Goal: Transaction & Acquisition: Purchase product/service

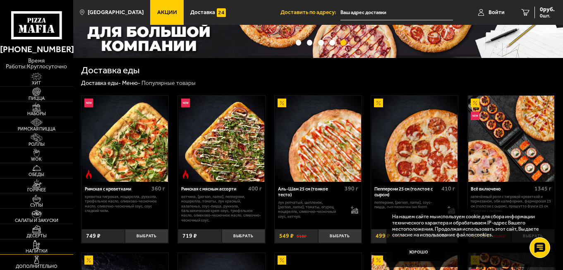
scroll to position [124, 0]
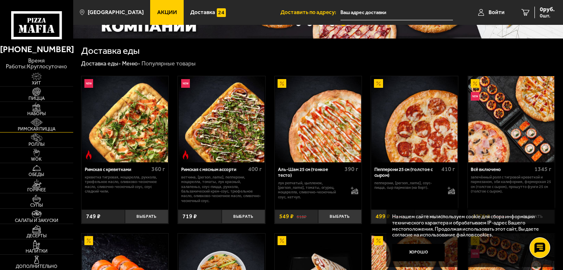
click at [39, 123] on img at bounding box center [36, 122] width 22 height 8
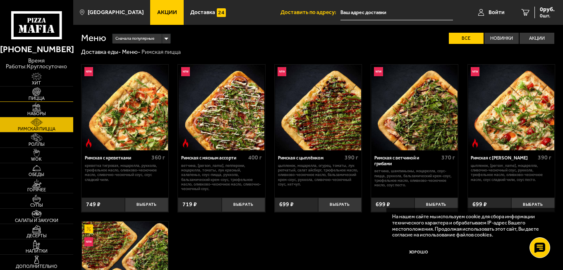
click at [35, 94] on img at bounding box center [36, 91] width 22 height 8
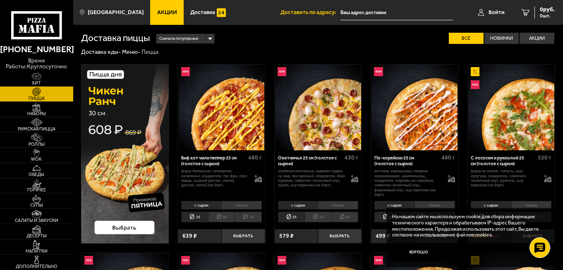
click at [129, 157] on img at bounding box center [125, 154] width 88 height 180
click at [244, 237] on button "Выбрать" at bounding box center [243, 236] width 43 height 14
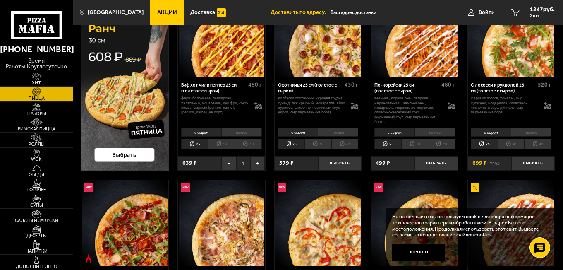
scroll to position [83, 0]
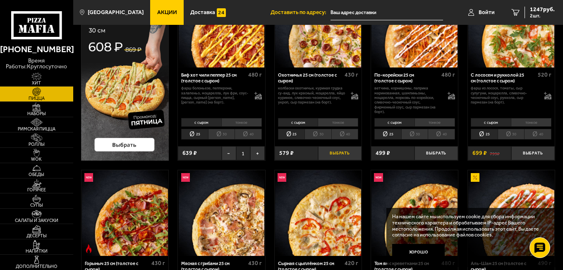
click at [345, 154] on button "Выбрать" at bounding box center [339, 153] width 43 height 14
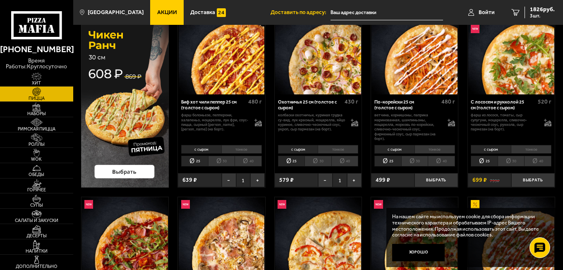
scroll to position [41, 0]
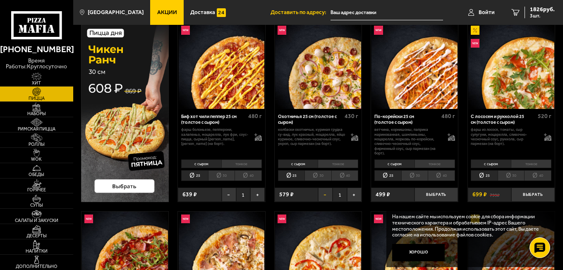
click at [329, 196] on button "−" at bounding box center [325, 194] width 14 height 14
click at [541, 194] on button "Выбрать" at bounding box center [532, 194] width 43 height 14
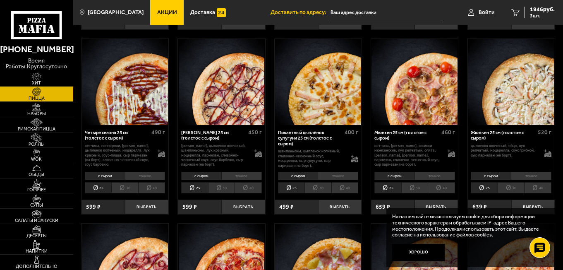
scroll to position [1034, 0]
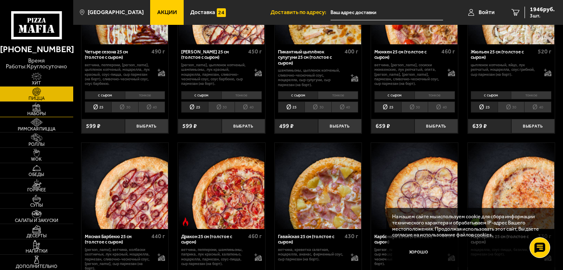
click at [33, 114] on span "Наборы" at bounding box center [36, 113] width 73 height 5
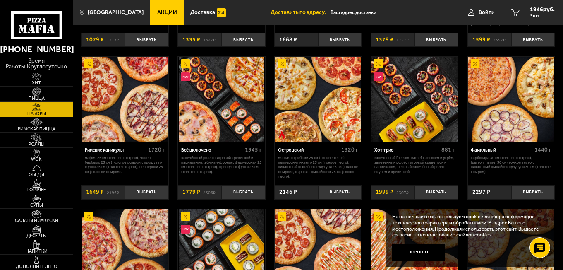
scroll to position [455, 0]
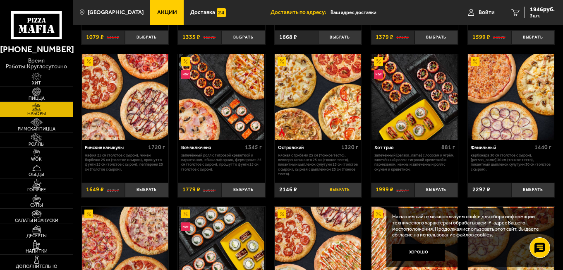
click at [340, 190] on button "Выбрать" at bounding box center [339, 189] width 43 height 14
click at [533, 15] on span "4 шт." at bounding box center [542, 15] width 25 height 5
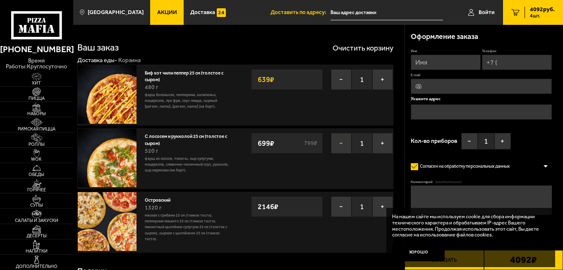
click at [345, 142] on button "−" at bounding box center [341, 143] width 21 height 21
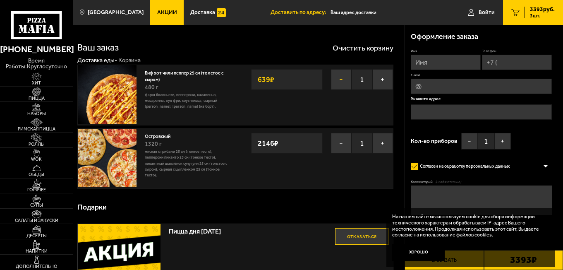
click at [342, 77] on button "−" at bounding box center [341, 79] width 21 height 21
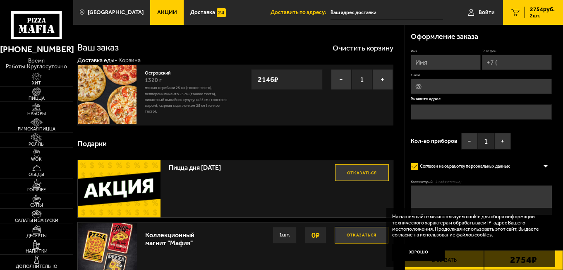
click at [445, 60] on input "Имя" at bounding box center [446, 62] width 70 height 15
type input "Петр"
click at [508, 66] on input "Телефон" at bounding box center [517, 62] width 70 height 15
click at [451, 59] on input "Петр" at bounding box center [446, 62] width 70 height 15
click at [510, 67] on input "Телефон" at bounding box center [517, 62] width 70 height 15
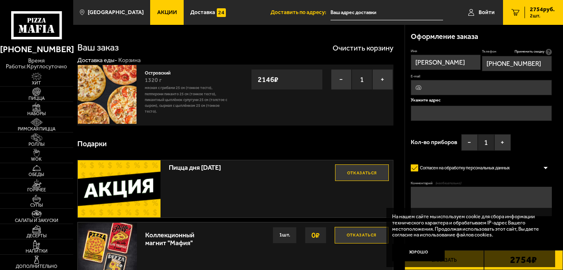
type input "+7 (903) 002-82-92"
click at [437, 89] on input "E-mail" at bounding box center [481, 87] width 141 height 15
type input "petrwegen@gmail.com"
click at [429, 117] on input "text" at bounding box center [481, 112] width 141 height 15
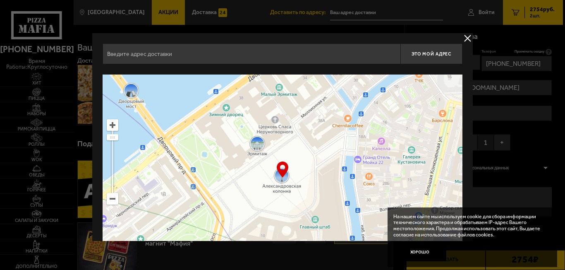
click at [160, 62] on input "text" at bounding box center [252, 53] width 298 height 21
click at [148, 59] on input "text" at bounding box center [252, 53] width 298 height 21
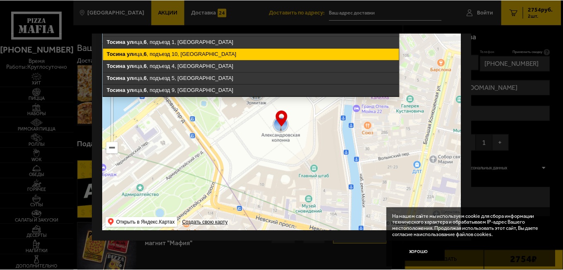
scroll to position [10, 0]
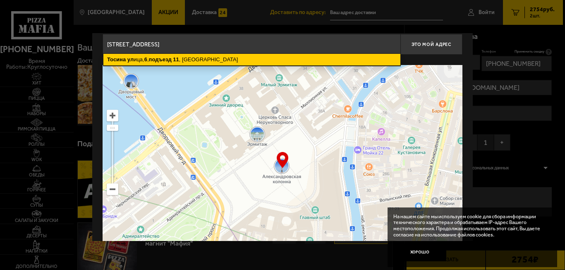
click at [240, 62] on ymaps "Тосина ул ица, 6 , подъезд 11 , Санкт-Петербург" at bounding box center [251, 60] width 297 height 12
type input "Санкт-Петербург, Тосина улица, 6, подъезд 11"
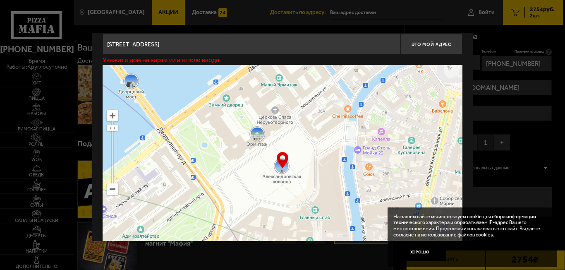
type input "Тосина улица, 6, подъезд 11"
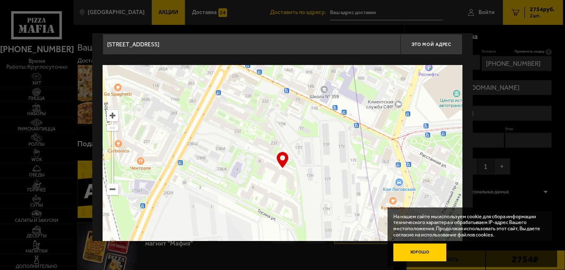
click at [420, 254] on button "Хорошо" at bounding box center [419, 252] width 53 height 18
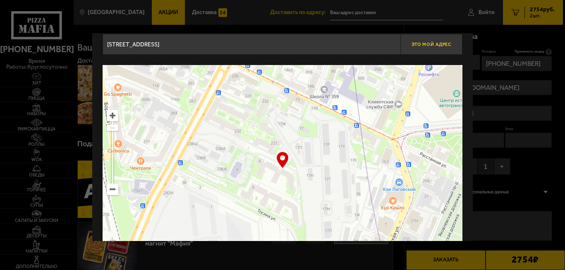
click at [420, 44] on span "Это мой адрес" at bounding box center [432, 44] width 40 height 5
type input "Тосина улица, 6, подъезд 11"
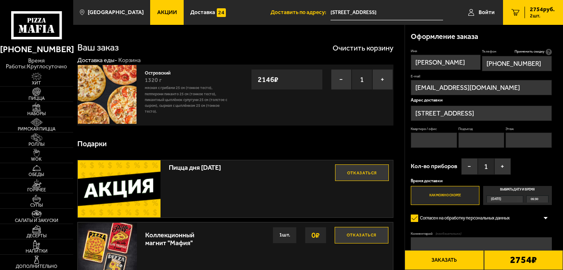
click at [436, 143] on input "Квартира / офис" at bounding box center [434, 139] width 46 height 15
type input "1110"
click at [484, 141] on input "Подъезд" at bounding box center [481, 139] width 46 height 15
type input "11"
click at [526, 142] on input "Этаж" at bounding box center [528, 139] width 46 height 15
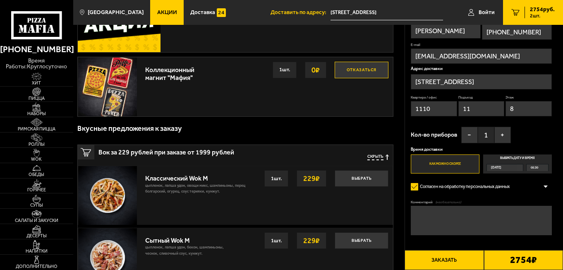
scroll to position [165, 0]
type input "8"
click at [539, 167] on div "05:30" at bounding box center [537, 167] width 21 height 7
click at [0, 0] on input "Выбрать дату и время Сегодня 05:30" at bounding box center [0, 0] width 0 height 0
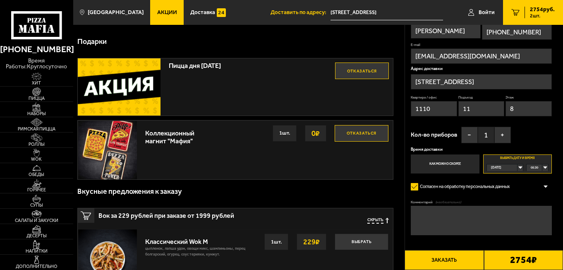
click at [521, 157] on label "Выбрать дату и время Сегодня 05:30" at bounding box center [517, 163] width 69 height 19
click at [482, 192] on label "Согласен на обработку персональных данных" at bounding box center [463, 187] width 104 height 12
click at [0, 0] on input "Согласен на обработку персональных данных" at bounding box center [0, 0] width 0 height 0
click at [517, 161] on label "Выбрать дату и время Сегодня 05:30" at bounding box center [517, 163] width 69 height 19
click at [546, 168] on div "05:30" at bounding box center [537, 167] width 21 height 7
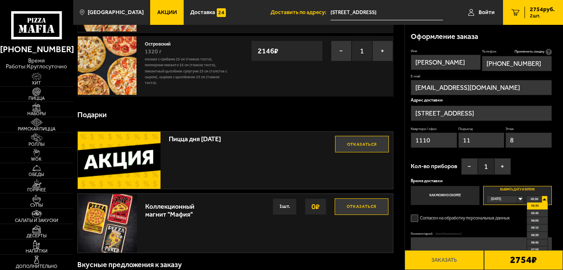
scroll to position [83, 0]
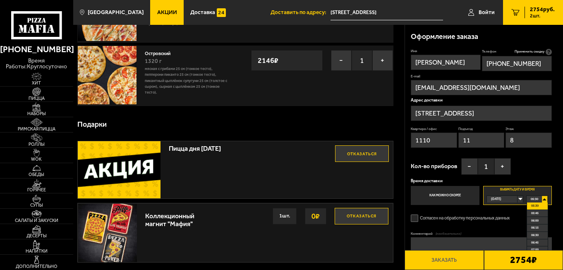
click at [532, 206] on span "05:30" at bounding box center [534, 205] width 7 height 7
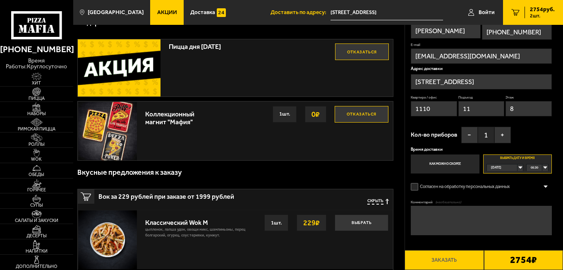
scroll to position [207, 0]
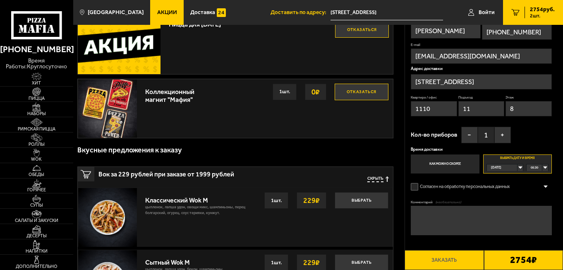
click at [413, 185] on label "Согласен на обработку персональных данных" at bounding box center [463, 187] width 104 height 12
click at [0, 0] on input "Согласен на обработку персональных данных" at bounding box center [0, 0] width 0 height 0
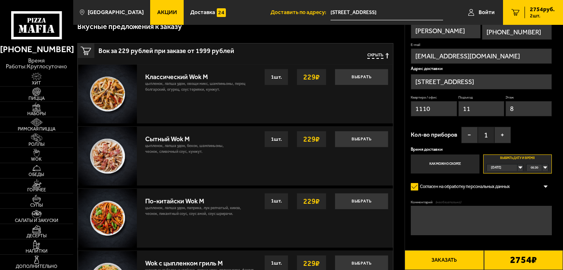
scroll to position [331, 0]
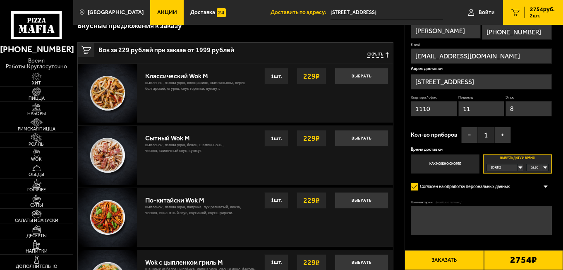
click at [423, 219] on textarea "Комментарий (необязательно)" at bounding box center [481, 220] width 141 height 29
type textarea "п"
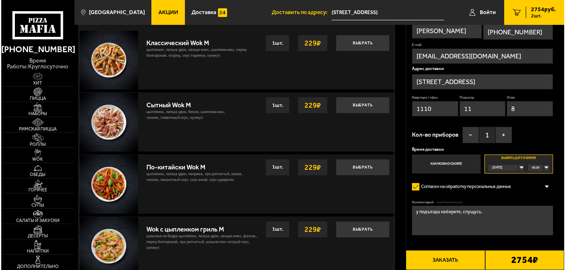
scroll to position [455, 0]
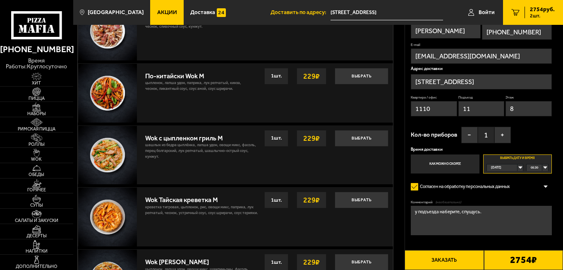
type textarea "у подъезда наберите, спущусь."
click at [446, 257] on button "Заказать" at bounding box center [444, 260] width 79 height 20
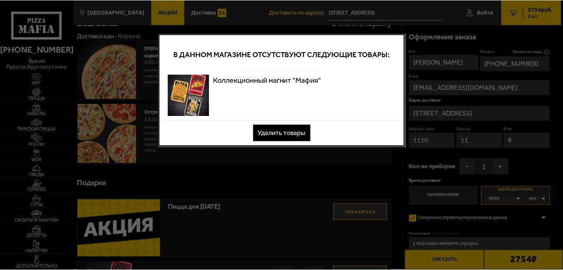
scroll to position [0, 0]
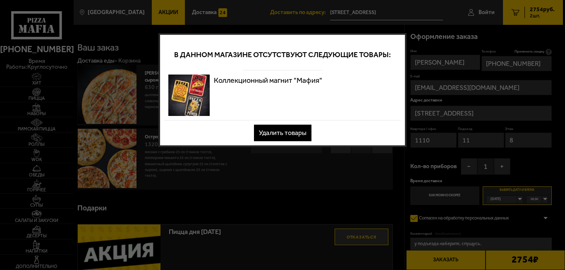
click at [275, 133] on button "Удалить товары" at bounding box center [282, 133] width 57 height 17
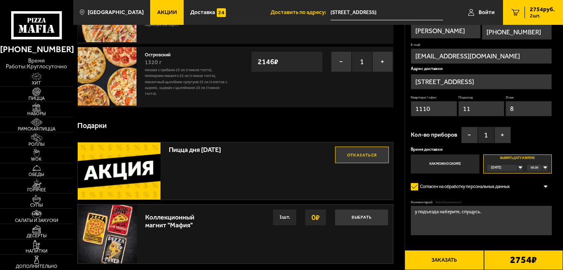
scroll to position [83, 0]
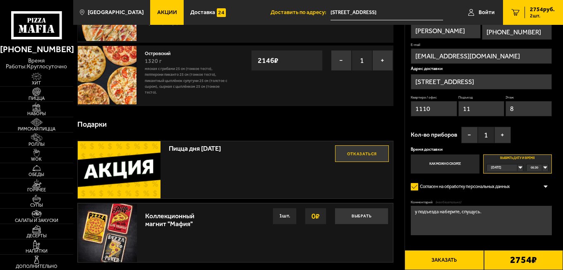
click at [356, 153] on button "Отказаться" at bounding box center [362, 153] width 54 height 17
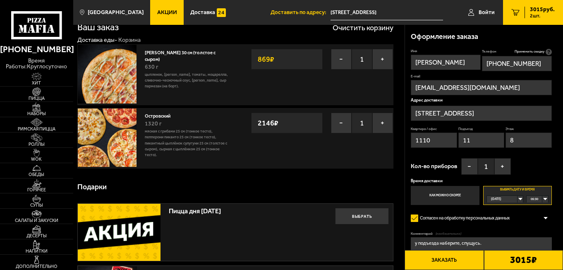
scroll to position [0, 0]
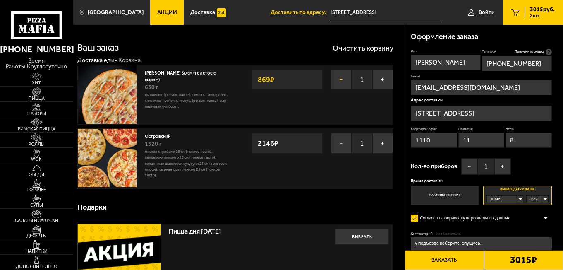
click at [341, 81] on button "−" at bounding box center [341, 79] width 21 height 21
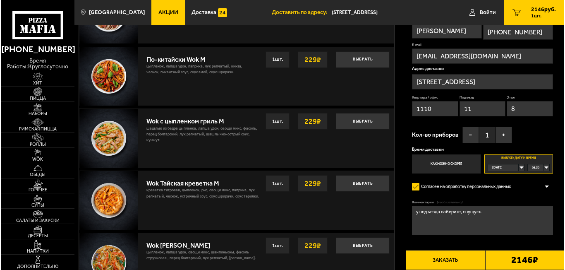
scroll to position [372, 0]
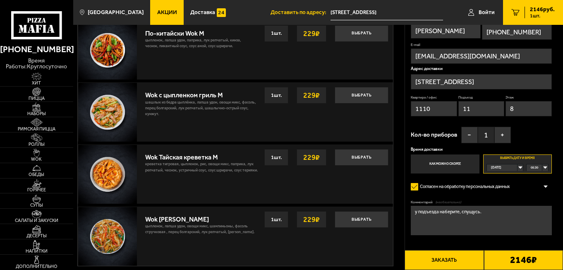
click at [449, 257] on button "Заказать" at bounding box center [444, 260] width 79 height 20
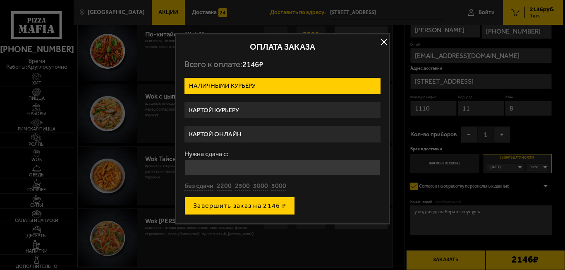
click at [261, 208] on button "Завершить заказ на 2146 ₽" at bounding box center [239, 205] width 110 height 18
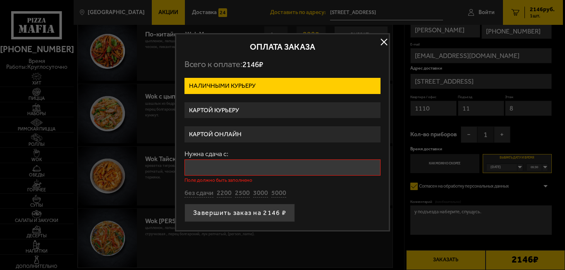
click at [218, 169] on input "Нужна сдача с:" at bounding box center [282, 167] width 196 height 16
click at [203, 194] on button "без сдачи" at bounding box center [198, 193] width 29 height 9
type input "0"
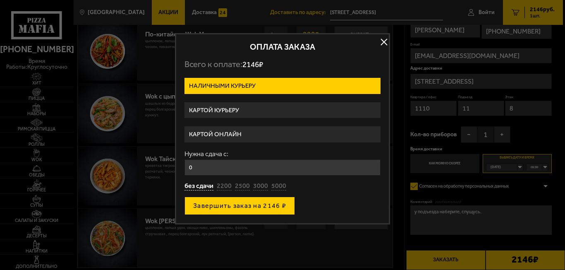
click at [238, 207] on button "Завершить заказ на 2146 ₽" at bounding box center [239, 205] width 110 height 18
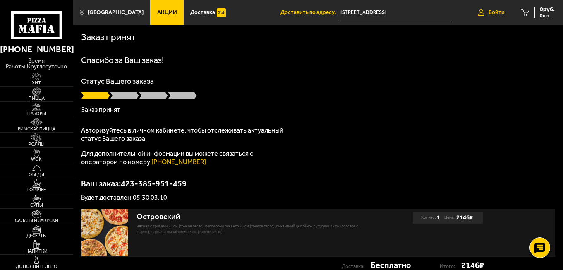
click at [495, 11] on span "Войти" at bounding box center [497, 13] width 16 height 6
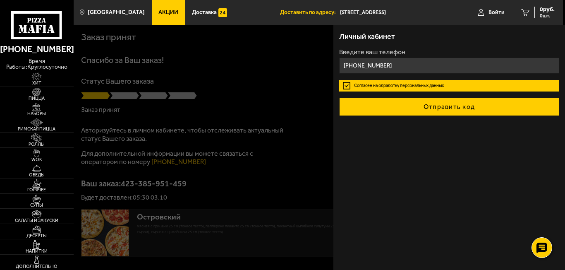
type input "+7 (903) 002-82-92"
click at [464, 105] on button "Отправить код" at bounding box center [449, 107] width 220 height 18
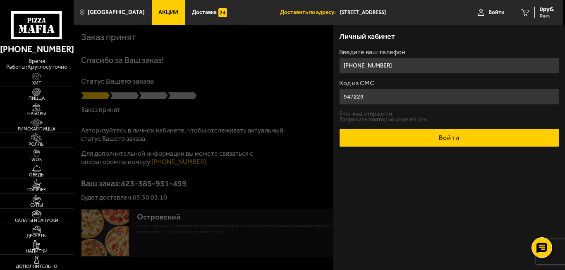
type input "947229"
click at [461, 139] on button "Войти" at bounding box center [449, 138] width 220 height 18
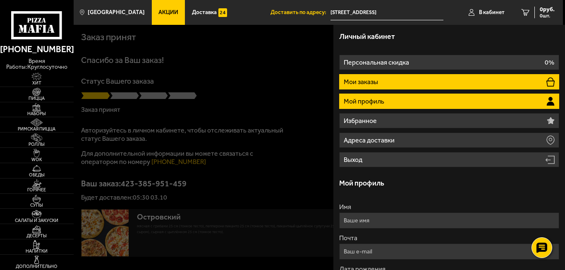
click at [361, 83] on p "Мои заказы" at bounding box center [362, 82] width 36 height 7
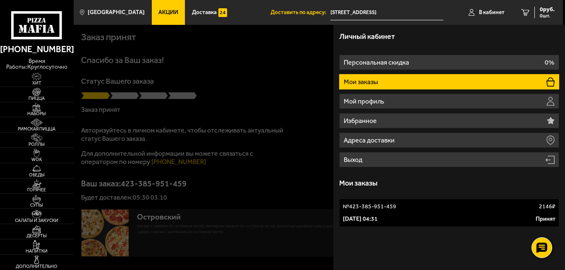
click at [378, 216] on p "3 октября 2025 г. 04:31" at bounding box center [360, 219] width 35 height 8
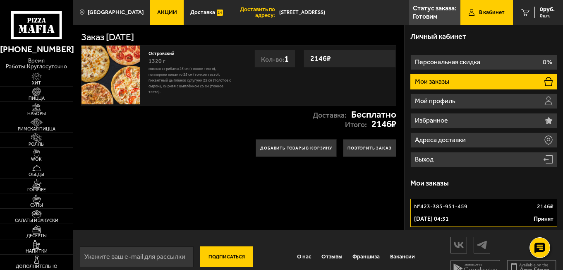
click at [434, 85] on p "Мои заказы" at bounding box center [433, 81] width 36 height 7
